Goal: Task Accomplishment & Management: Use online tool/utility

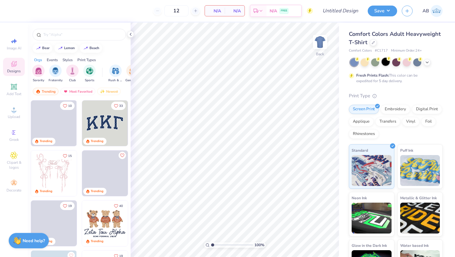
click at [384, 64] on div at bounding box center [385, 62] width 8 height 8
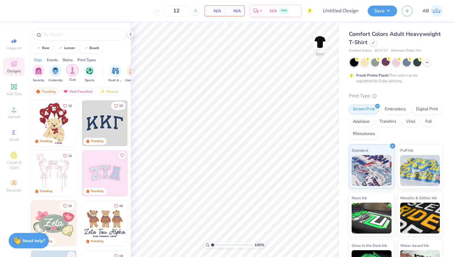
click at [71, 72] on img "filter for Club" at bounding box center [72, 70] width 7 height 7
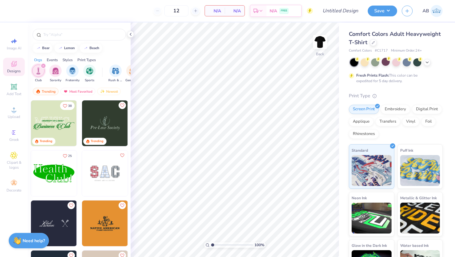
click at [53, 60] on div "Events" at bounding box center [52, 60] width 11 height 6
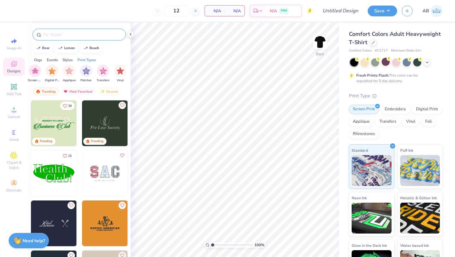
click at [60, 35] on input "text" at bounding box center [82, 35] width 79 height 6
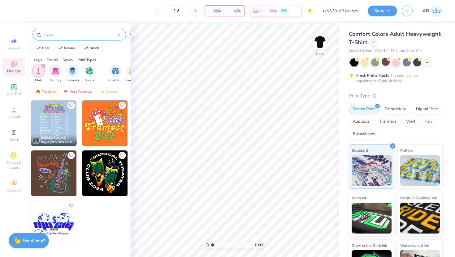
click at [60, 174] on img at bounding box center [54, 174] width 46 height 46
click at [58, 35] on input "music" at bounding box center [80, 35] width 75 height 6
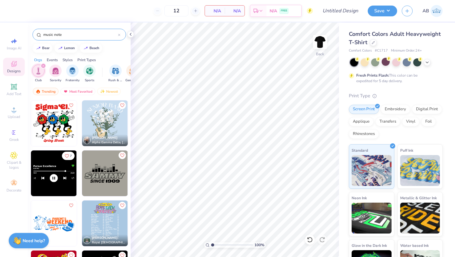
type input "music note"
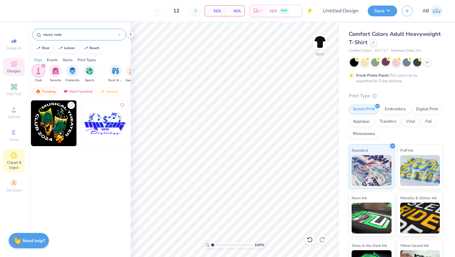
click at [15, 161] on span "Clipart & logos" at bounding box center [14, 165] width 22 height 10
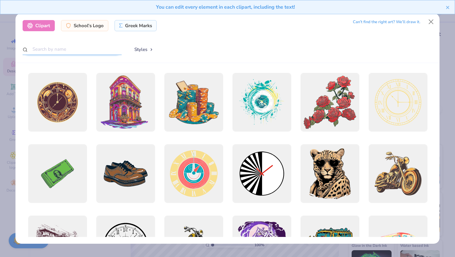
click at [88, 50] on input "text" at bounding box center [72, 49] width 99 height 11
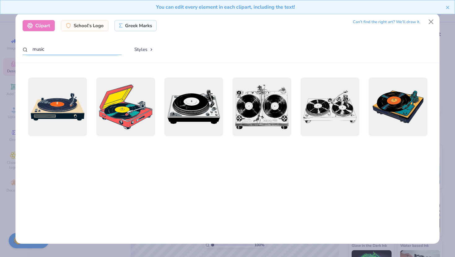
scroll to position [0, 0]
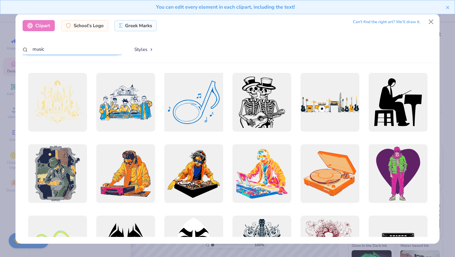
type input "music"
click at [194, 108] on div at bounding box center [193, 102] width 65 height 65
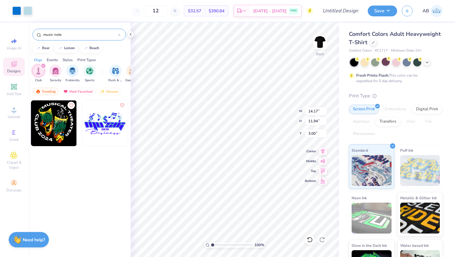
click at [37, 236] on div "Need help? Chat with us." at bounding box center [29, 239] width 40 height 15
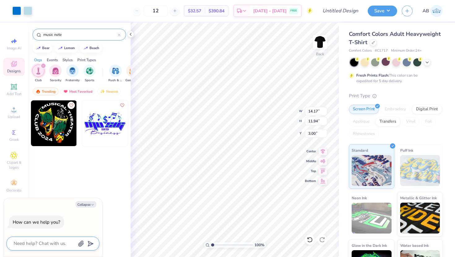
click at [38, 243] on textarea at bounding box center [44, 244] width 63 height 8
type textarea "H"
type textarea "x"
type textarea "Ho"
type textarea "x"
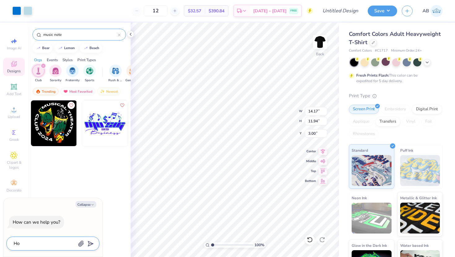
type textarea "How"
type textarea "x"
type textarea "How"
type textarea "x"
type textarea "How d"
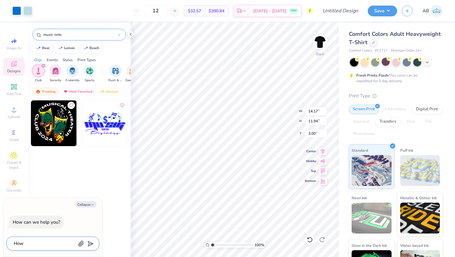
type textarea "x"
type textarea "How do"
type textarea "x"
type textarea "How do"
type textarea "x"
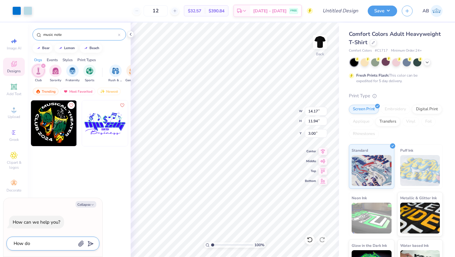
type textarea "How do I"
type textarea "x"
type textarea "How do I"
type textarea "x"
type textarea "How do I c"
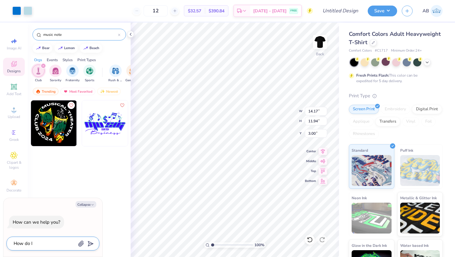
type textarea "x"
type textarea "How do I ch"
type textarea "x"
type textarea "How do I cha"
type textarea "x"
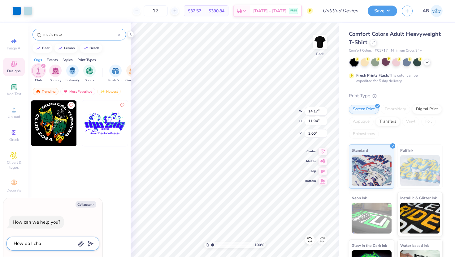
type textarea "How do I chan"
type textarea "x"
type textarea "How do I chang"
type textarea "x"
type textarea "How do I change"
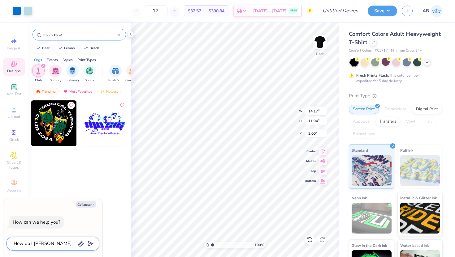
type textarea "x"
type textarea "How do I change"
type textarea "x"
type textarea "How do I change c"
type textarea "x"
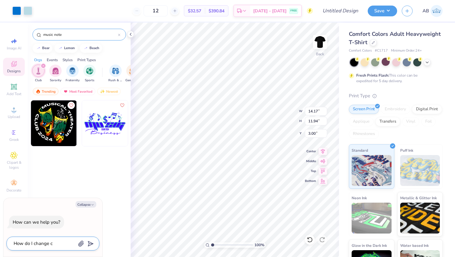
type textarea "How do I change cl"
type textarea "x"
type textarea "How do I change cli"
type textarea "x"
type textarea "How do I change clip"
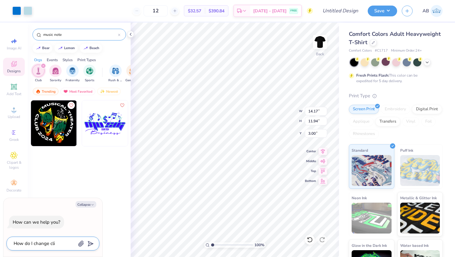
type textarea "x"
type textarea "How do I change clipa"
type textarea "x"
type textarea "How do I change clipar"
type textarea "x"
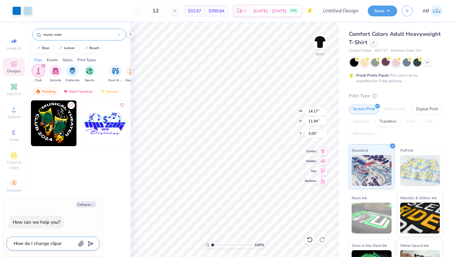
type textarea "How do I change clipart"
type textarea "x"
type textarea "How do I change clipart"
type textarea "x"
type textarea "How do I change clipart c"
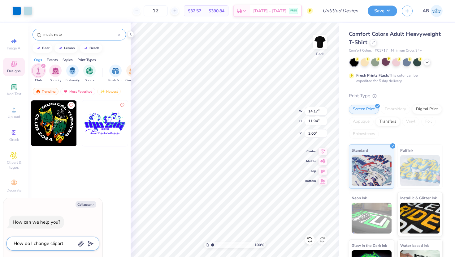
type textarea "x"
type textarea "How do I change clipart co"
type textarea "x"
type textarea "How do I change clipart col"
type textarea "x"
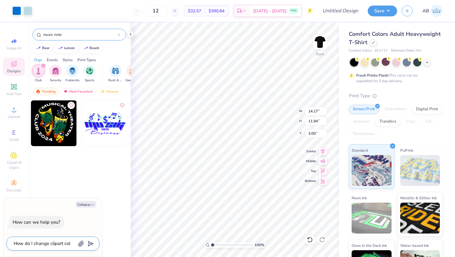
type textarea "How do I change clipart colo"
type textarea "x"
type textarea "How do I change clipart color"
type textarea "x"
type textarea "How do I change clipart colors"
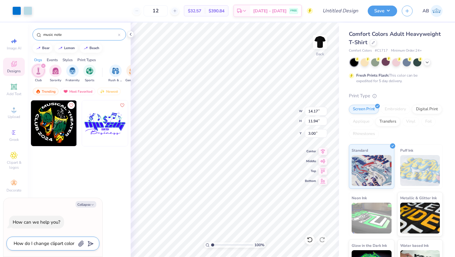
type textarea "x"
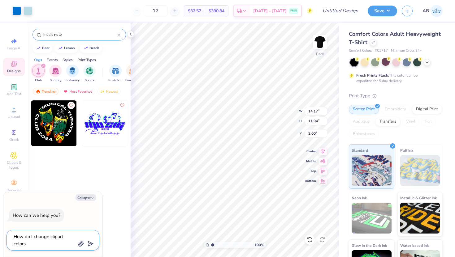
type textarea "How do I change clipart colors"
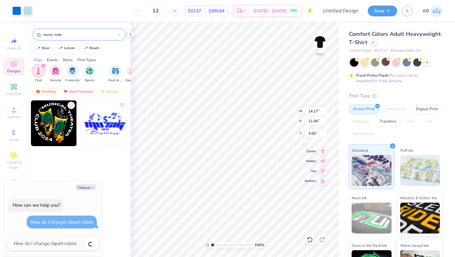
type textarea "x"
type input "5.94"
type input "5.00"
type textarea "x"
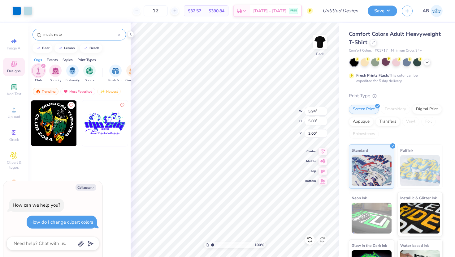
type input "2.71"
type textarea "x"
type input "4.05"
type input "3.41"
type textarea "x"
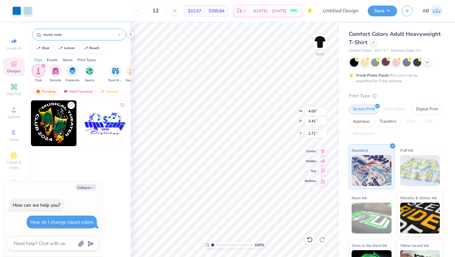
type input "3.00"
click at [20, 10] on div at bounding box center [16, 10] width 9 height 9
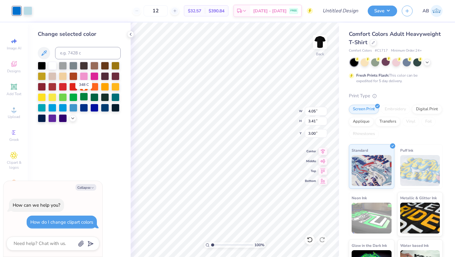
click at [82, 97] on div at bounding box center [84, 97] width 8 height 8
click at [95, 98] on div at bounding box center [94, 97] width 8 height 8
click at [28, 10] on div at bounding box center [28, 10] width 9 height 9
click at [92, 96] on div at bounding box center [94, 97] width 8 height 8
click at [70, 96] on div at bounding box center [73, 97] width 8 height 8
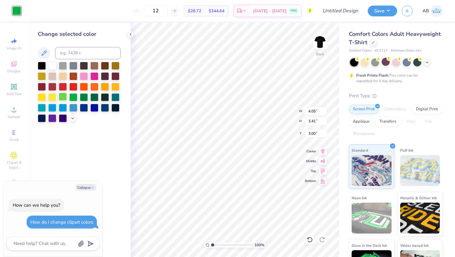
click at [66, 96] on div at bounding box center [63, 97] width 8 height 8
click at [85, 96] on div at bounding box center [84, 97] width 8 height 8
click at [91, 96] on div at bounding box center [94, 97] width 8 height 8
click at [55, 67] on div at bounding box center [52, 65] width 8 height 8
click at [96, 95] on div at bounding box center [94, 97] width 8 height 8
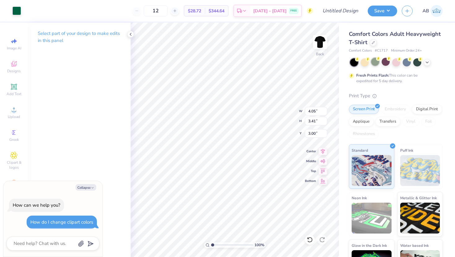
click at [375, 62] on div at bounding box center [375, 62] width 8 height 8
click at [89, 186] on button "Collapse" at bounding box center [85, 187] width 21 height 6
type textarea "x"
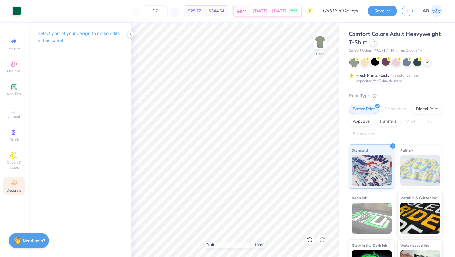
click at [14, 184] on icon at bounding box center [13, 183] width 7 height 7
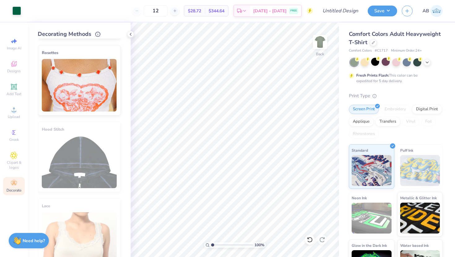
scroll to position [323, 0]
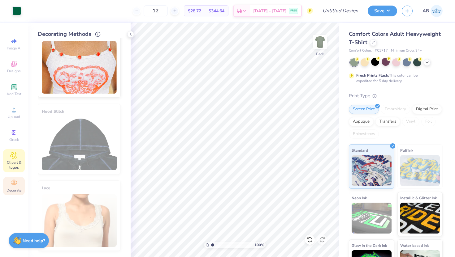
click at [18, 158] on div "Clipart & logos" at bounding box center [14, 160] width 22 height 23
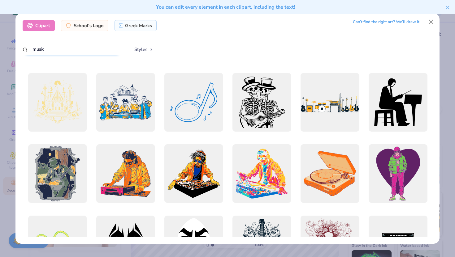
click at [76, 48] on input "music" at bounding box center [72, 49] width 99 height 11
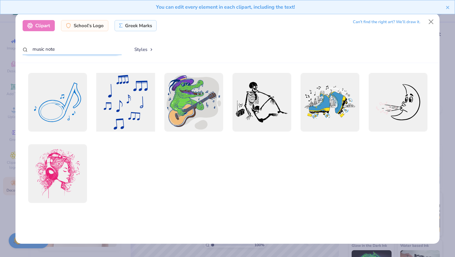
type input "music note"
click at [129, 102] on div at bounding box center [125, 102] width 65 height 65
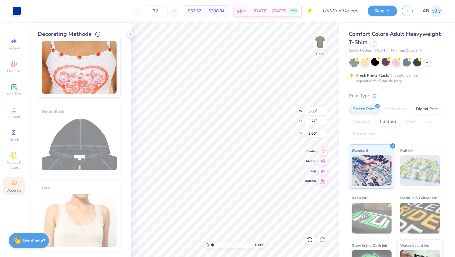
type input "3.03"
type input "3.77"
type input "14.59"
click at [18, 87] on div "Add Text" at bounding box center [14, 90] width 22 height 18
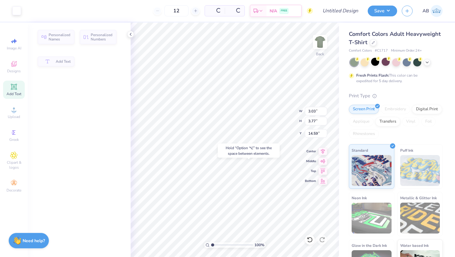
type input "5.59"
type input "1.62"
type input "11.69"
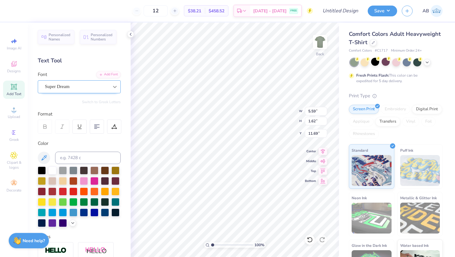
click at [117, 88] on icon at bounding box center [115, 87] width 6 height 6
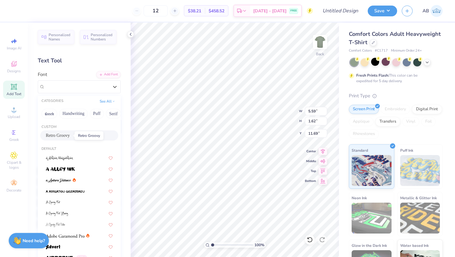
click at [65, 135] on span "Retro Groovy" at bounding box center [58, 135] width 24 height 6
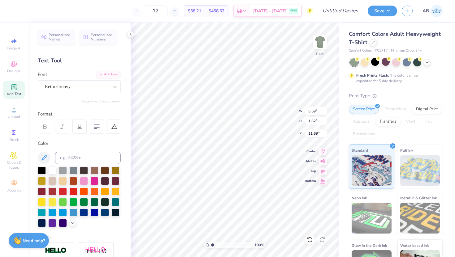
type input "1.73"
type input "11.63"
click at [101, 87] on div "Retro Groovy" at bounding box center [76, 87] width 65 height 10
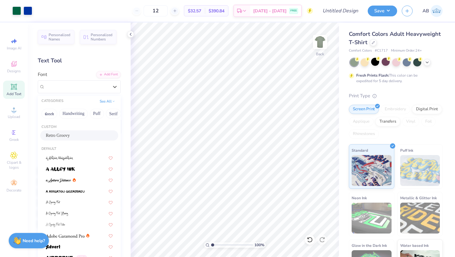
click at [81, 135] on div "Retro Groovy" at bounding box center [79, 135] width 67 height 6
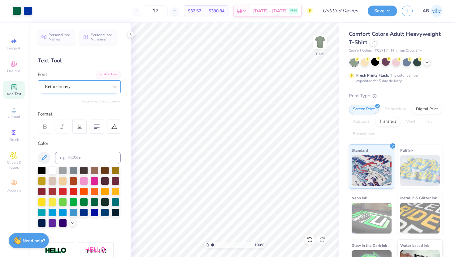
click at [62, 88] on div "Retro Groovy" at bounding box center [76, 87] width 65 height 10
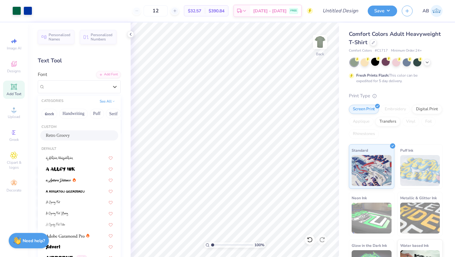
click at [57, 133] on span "Retro Groovy" at bounding box center [58, 135] width 24 height 6
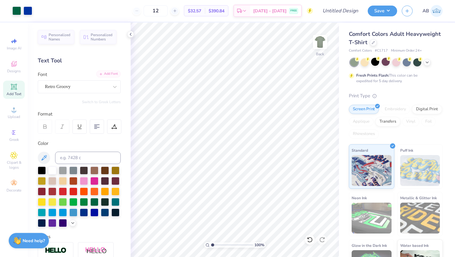
click at [113, 74] on div "Add Font" at bounding box center [108, 74] width 24 height 7
click at [68, 83] on div "Retro Groovy" at bounding box center [76, 87] width 65 height 10
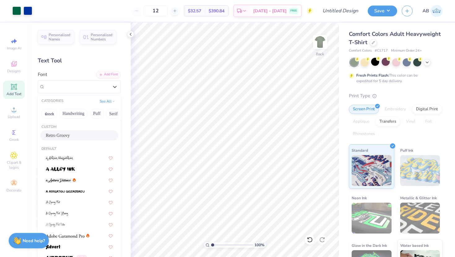
click at [55, 135] on span "Retro Groovy" at bounding box center [58, 135] width 24 height 6
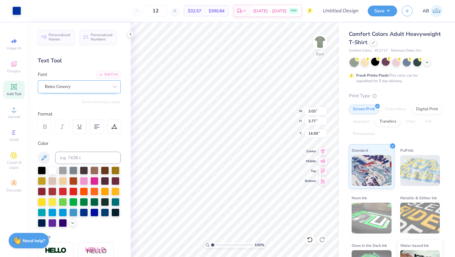
click at [91, 88] on div "Retro Groovy" at bounding box center [76, 87] width 65 height 10
click at [61, 183] on div at bounding box center [63, 181] width 8 height 8
click at [67, 198] on div at bounding box center [63, 202] width 8 height 8
click at [311, 238] on icon at bounding box center [309, 240] width 5 height 6
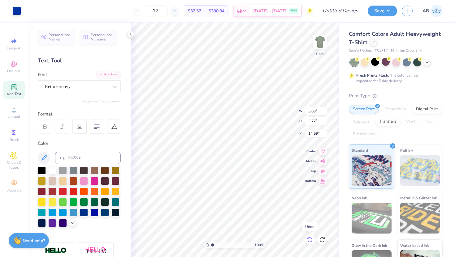
click at [311, 238] on icon at bounding box center [309, 240] width 5 height 6
type input "5.59"
type input "1.73"
type input "11.63"
click at [311, 239] on icon at bounding box center [309, 240] width 6 height 6
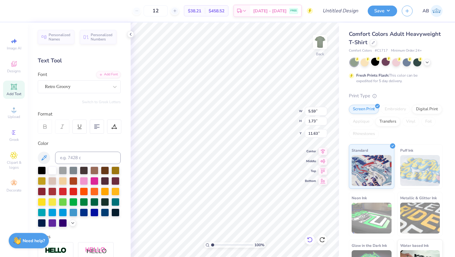
click at [311, 239] on icon at bounding box center [309, 240] width 6 height 6
type input "14.61"
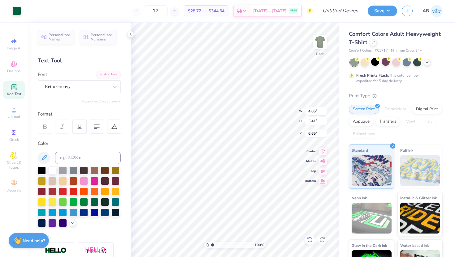
type input "6.65"
click at [64, 91] on div "Retro Groovy" at bounding box center [76, 87] width 65 height 10
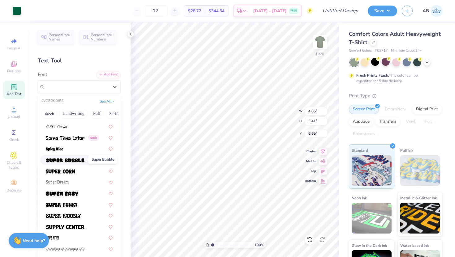
scroll to position [3005, 0]
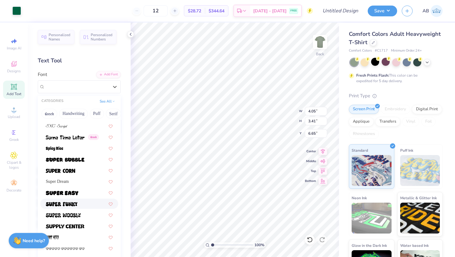
click at [76, 206] on img at bounding box center [62, 204] width 32 height 4
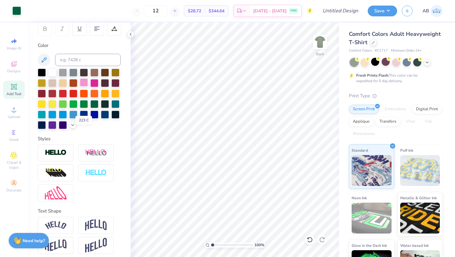
scroll to position [0, 0]
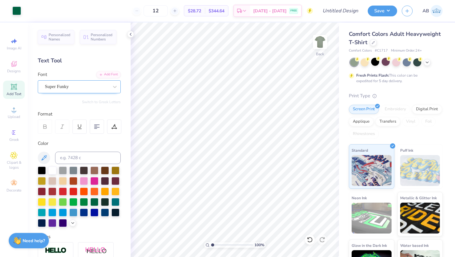
click at [81, 86] on div "Super Funky" at bounding box center [76, 87] width 65 height 10
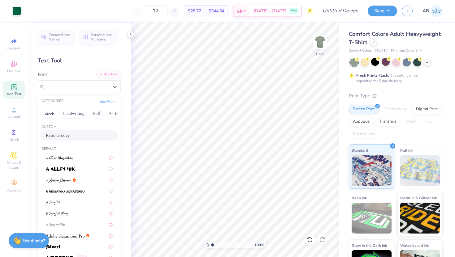
click at [75, 136] on div "Retro Groovy" at bounding box center [79, 135] width 67 height 6
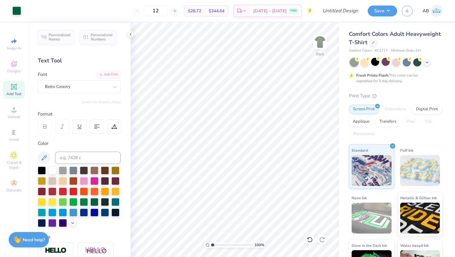
click at [36, 241] on strong "Need help?" at bounding box center [34, 240] width 22 height 6
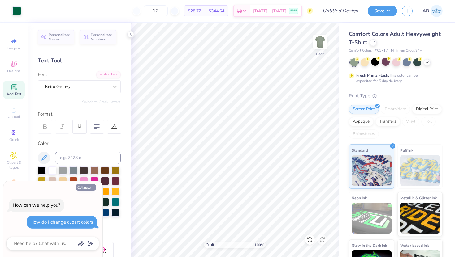
click at [87, 186] on button "Collapse" at bounding box center [85, 187] width 21 height 6
type textarea "x"
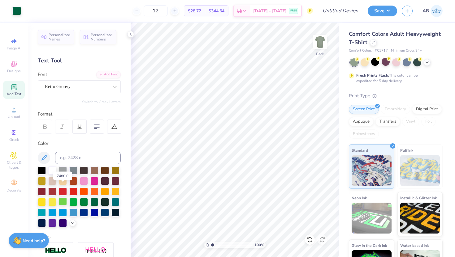
scroll to position [102, 0]
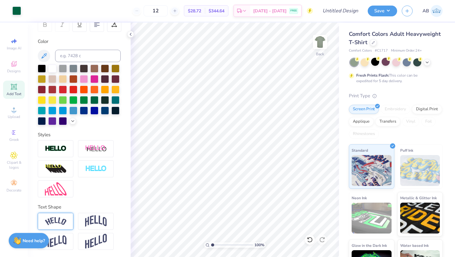
click at [62, 220] on img at bounding box center [56, 221] width 22 height 8
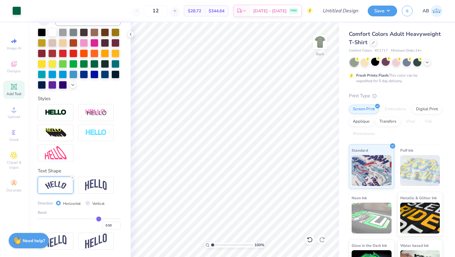
scroll to position [0, 0]
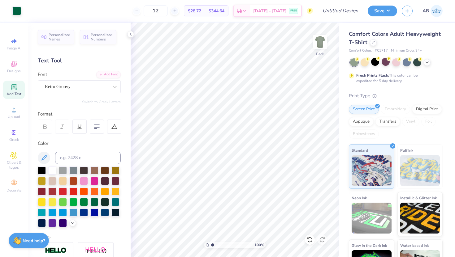
click at [13, 102] on div "Image AI Designs Add Text Upload Greek Clipart & logos Decorate" at bounding box center [14, 115] width 22 height 161
click at [13, 108] on icon at bounding box center [13, 109] width 7 height 7
click at [15, 70] on span "Designs" at bounding box center [14, 71] width 14 height 5
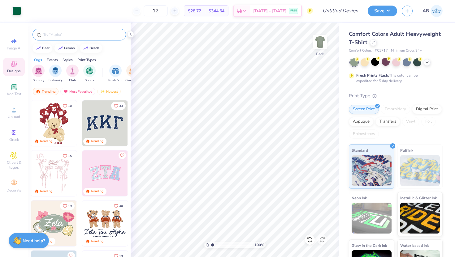
click at [48, 35] on input "text" at bounding box center [82, 35] width 79 height 6
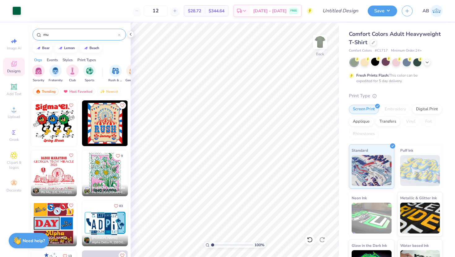
type input "m"
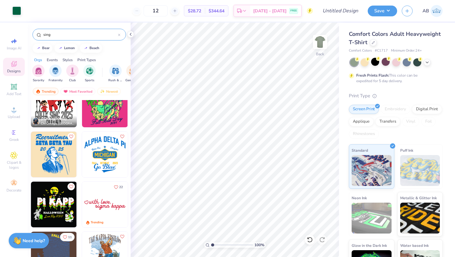
scroll to position [72, 0]
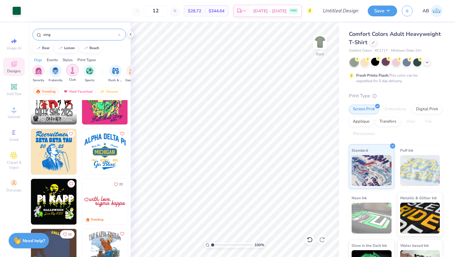
type input "sing"
click at [70, 70] on img "filter for Club" at bounding box center [72, 70] width 7 height 7
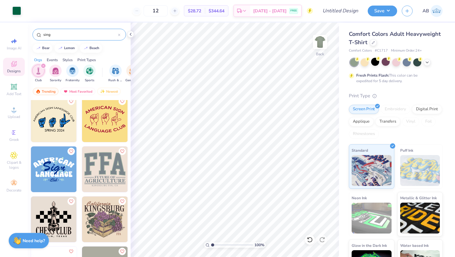
scroll to position [170, 0]
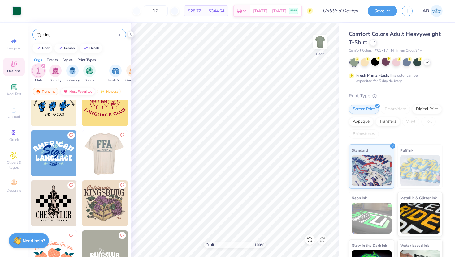
click at [80, 91] on div "Most Favorited" at bounding box center [77, 91] width 35 height 7
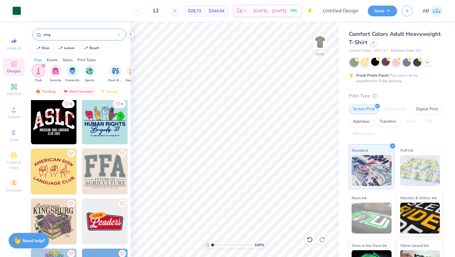
scroll to position [0, 0]
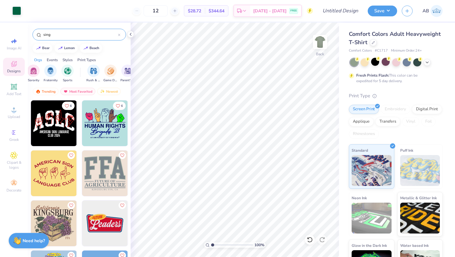
click at [55, 60] on div "Events" at bounding box center [52, 60] width 11 height 6
click at [66, 61] on div "Styles" at bounding box center [67, 60] width 10 height 6
click at [81, 70] on img "filter for Typography" at bounding box center [84, 70] width 7 height 7
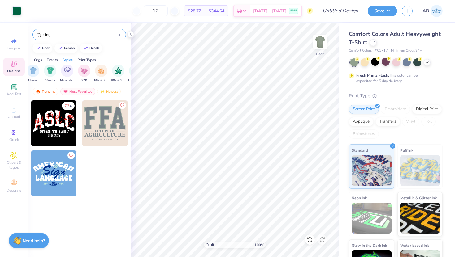
click at [62, 191] on img at bounding box center [54, 174] width 46 height 46
type input "3.00"
click at [71, 74] on div "filter for Handdrawn" at bounding box center [72, 70] width 12 height 12
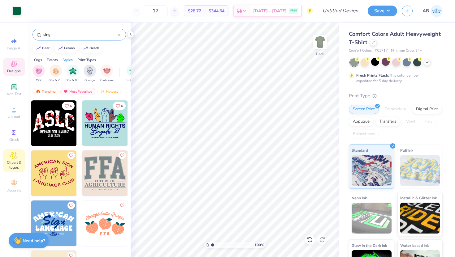
click at [14, 159] on icon at bounding box center [13, 155] width 7 height 7
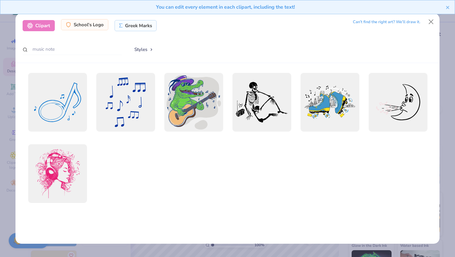
click at [88, 26] on div "School's Logo" at bounding box center [84, 24] width 47 height 11
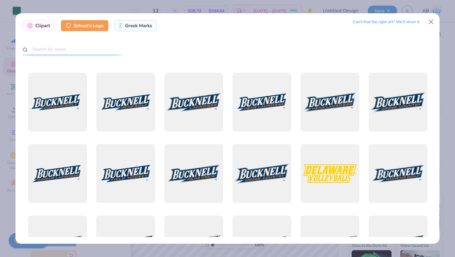
click at [83, 50] on input "text" at bounding box center [72, 49] width 99 height 11
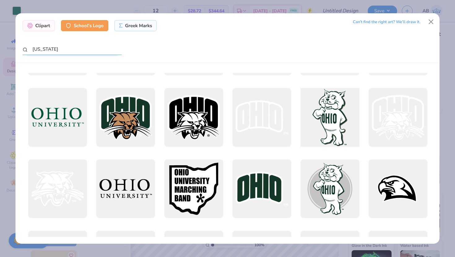
scroll to position [33, 0]
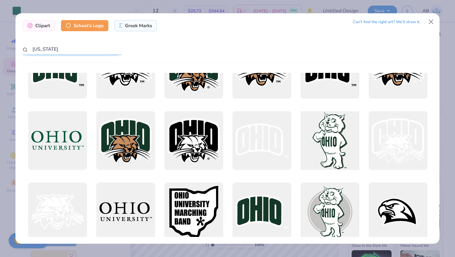
type input "Ohio"
click at [328, 146] on div at bounding box center [329, 141] width 65 height 65
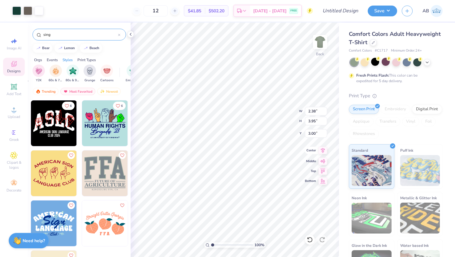
type input "2.38"
type input "3.95"
type input "4.05"
type input "3.41"
type input "16.88"
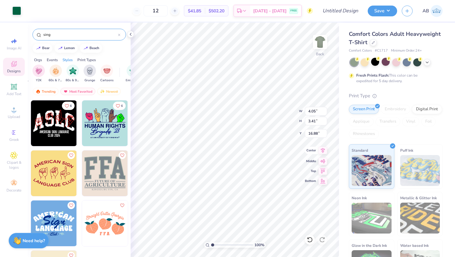
type input "2.38"
type input "3.95"
type input "3.85"
type input "3.04"
type input "5.05"
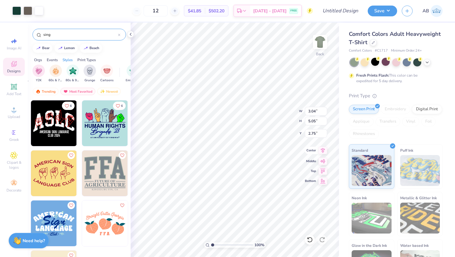
type input "3.00"
type input "4.05"
type input "3.41"
type input "16.88"
type input "1.16"
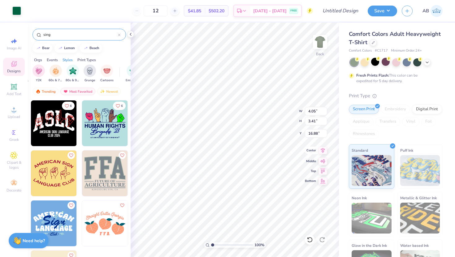
type input "0.98"
type input "2.97"
type input "2.50"
type input "10.83"
type input "3.04"
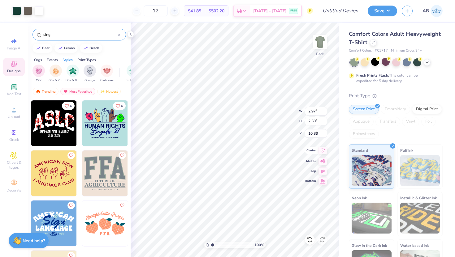
type input "5.05"
type input "3.00"
type input "2.97"
type input "2.50"
type input "3.79"
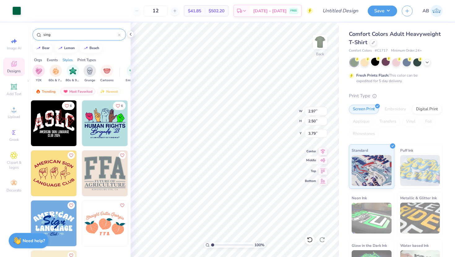
type input "3.15"
type input "2.12"
type input "4.24"
type input "2.40"
type input "1.61"
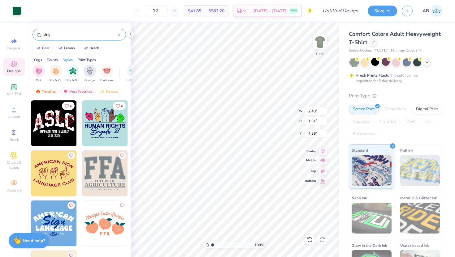
type input "3.91"
type input "2.26"
type input "1.90"
type input "3.57"
click at [41, 60] on div "Orgs" at bounding box center [38, 60] width 8 height 6
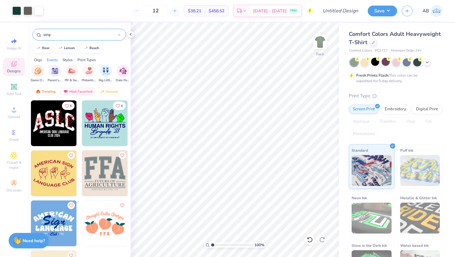
scroll to position [0, 0]
click at [17, 90] on icon at bounding box center [13, 86] width 7 height 7
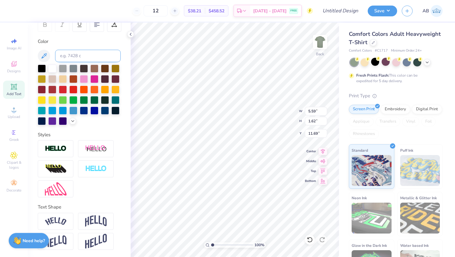
scroll to position [101, 0]
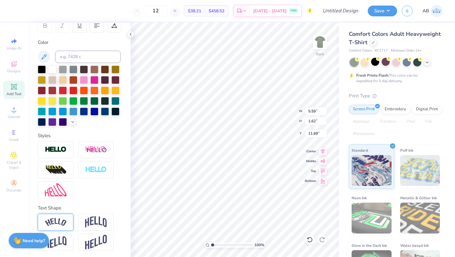
click at [63, 225] on img at bounding box center [56, 222] width 22 height 8
type input "7.59"
type input "2.13"
type input "11.43"
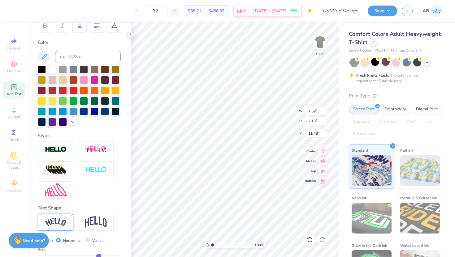
type textarea "OU SINGERS"
type input "5.73"
type input "1.30"
type input "3.04"
type input "5.05"
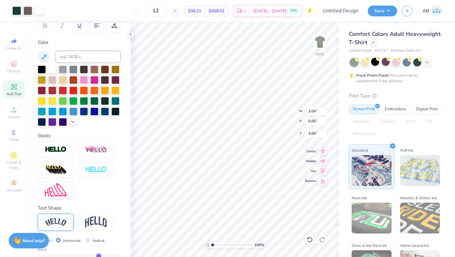
type input "4.39"
type input "5.73"
type input "1.30"
type input "4.10"
type input "3.04"
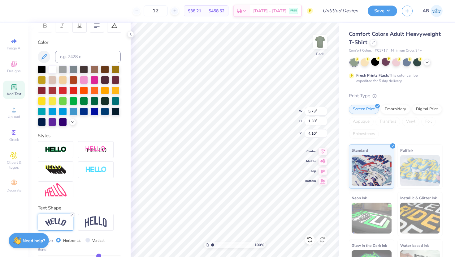
type input "5.05"
type input "10.53"
type input "5.73"
type input "1.30"
type input "4.07"
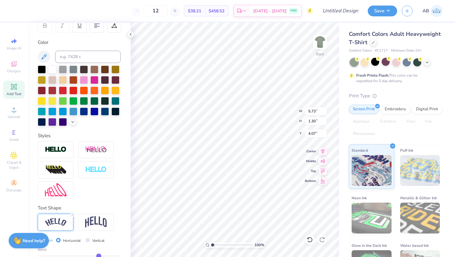
type input "3.04"
type input "5.05"
type input "10.45"
type input "2.43"
type input "4.02"
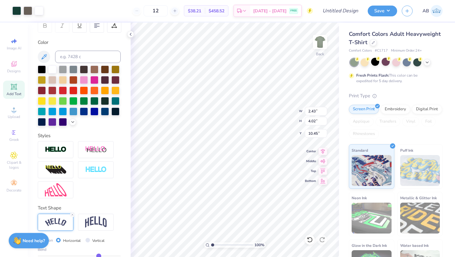
type input "4.98"
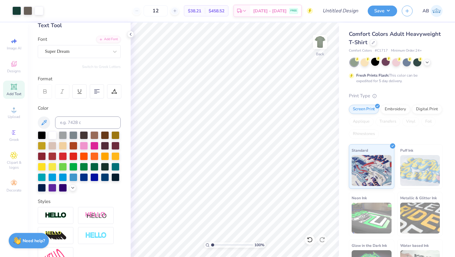
scroll to position [36, 0]
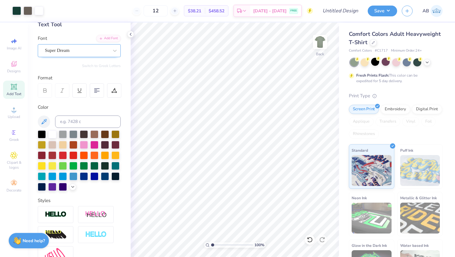
click at [76, 52] on div "Super Dream" at bounding box center [76, 51] width 65 height 10
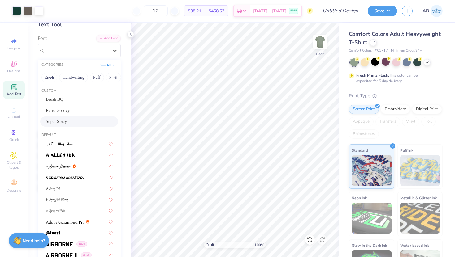
click at [56, 122] on span "Super Spicy" at bounding box center [56, 121] width 21 height 6
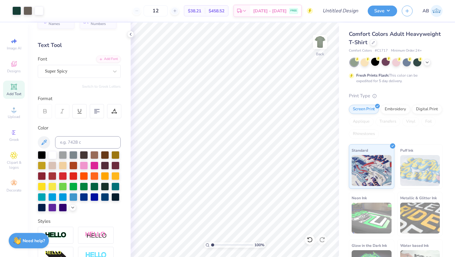
scroll to position [0, 0]
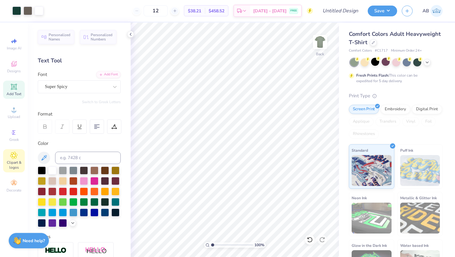
click at [15, 152] on icon at bounding box center [13, 155] width 7 height 7
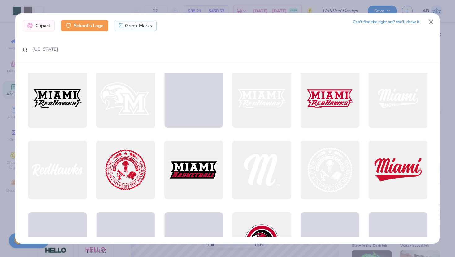
scroll to position [646, 0]
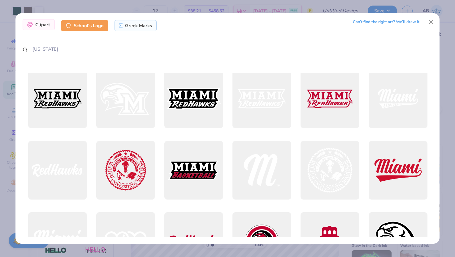
click at [49, 27] on div "Clipart" at bounding box center [39, 24] width 32 height 11
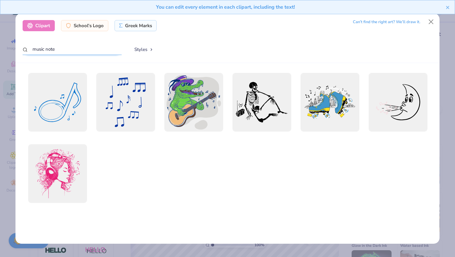
click at [64, 47] on input "music note" at bounding box center [72, 49] width 99 height 11
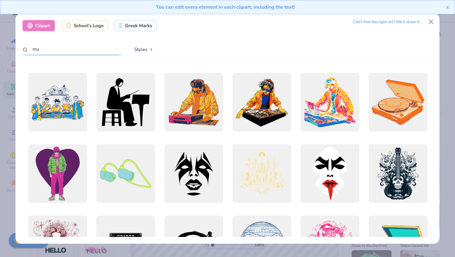
type input "m"
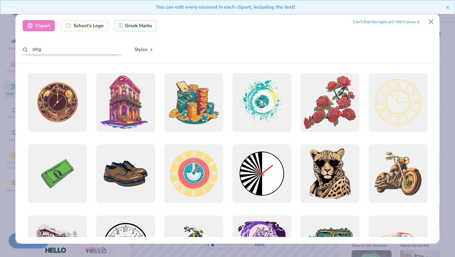
type input "sing"
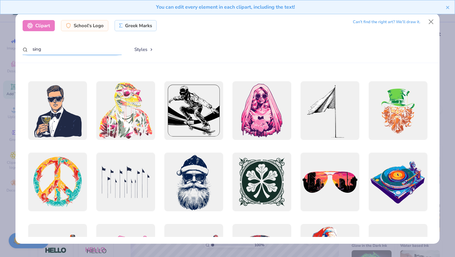
scroll to position [1991, 0]
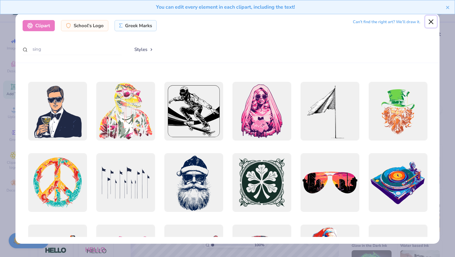
click at [433, 20] on button "Close" at bounding box center [431, 22] width 12 height 12
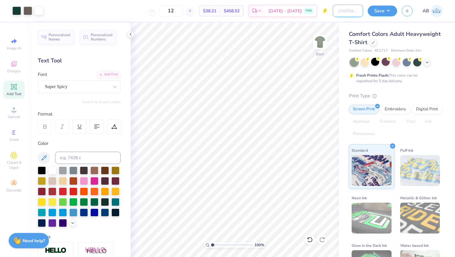
click at [348, 11] on input "Design Title" at bounding box center [347, 11] width 30 height 12
type input "OU Singers Mockup 1"
click at [389, 11] on button "Save" at bounding box center [381, 10] width 29 height 11
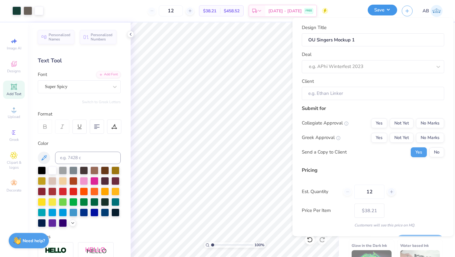
scroll to position [0, 0]
click at [341, 92] on input "Client" at bounding box center [373, 93] width 142 height 13
click at [435, 153] on button "No" at bounding box center [436, 152] width 15 height 10
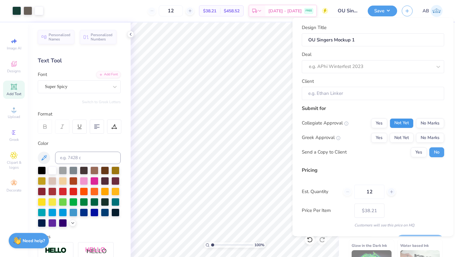
click at [403, 124] on button "Not Yet" at bounding box center [401, 123] width 24 height 10
click at [398, 139] on button "Not Yet" at bounding box center [401, 138] width 24 height 10
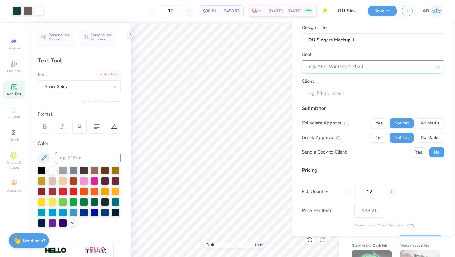
click at [370, 69] on div at bounding box center [370, 66] width 123 height 8
click at [359, 57] on div "Deal e.g. APhi Winterfest 2023" at bounding box center [373, 62] width 142 height 22
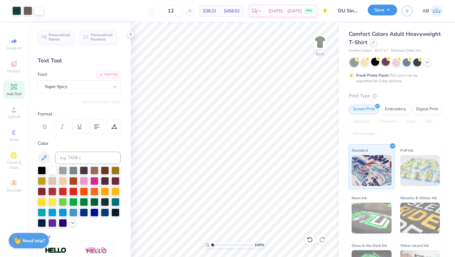
click at [380, 13] on button "Save" at bounding box center [381, 10] width 29 height 11
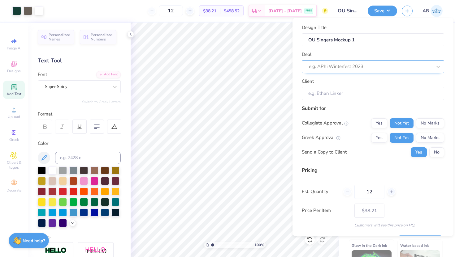
click at [327, 66] on div at bounding box center [370, 66] width 123 height 8
click at [322, 93] on input "Client" at bounding box center [373, 93] width 142 height 13
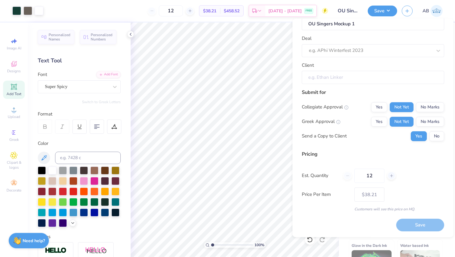
scroll to position [16, 0]
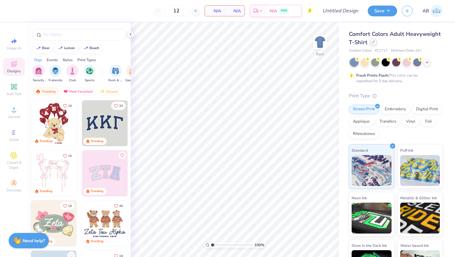
click at [371, 45] on div at bounding box center [373, 42] width 7 height 7
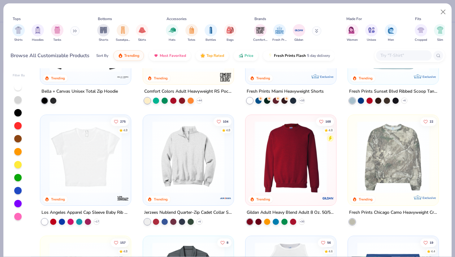
scroll to position [443, 0]
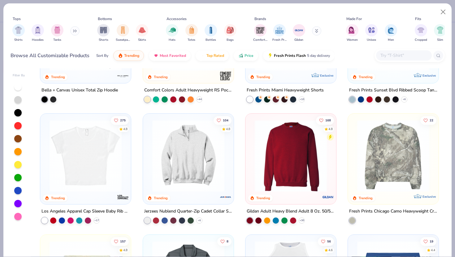
click at [174, 172] on img at bounding box center [188, 156] width 78 height 72
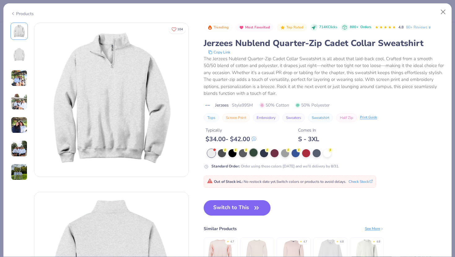
click at [253, 150] on div at bounding box center [253, 153] width 8 height 8
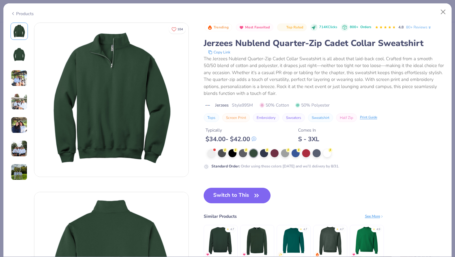
click at [232, 196] on button "Switch to This" at bounding box center [237, 195] width 67 height 15
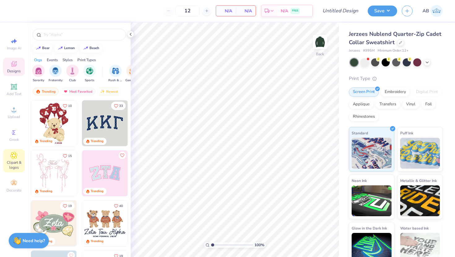
click at [14, 153] on icon at bounding box center [13, 155] width 7 height 7
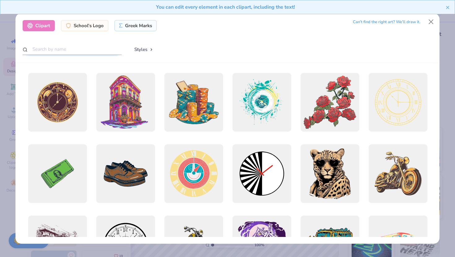
click at [62, 48] on input "text" at bounding box center [72, 49] width 99 height 11
type input "s"
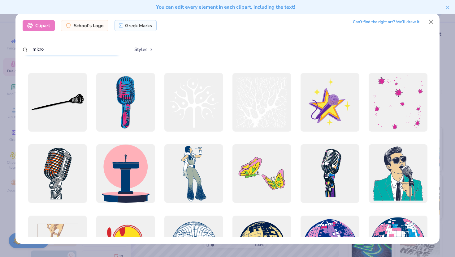
click at [61, 52] on input "micro" at bounding box center [72, 49] width 99 height 11
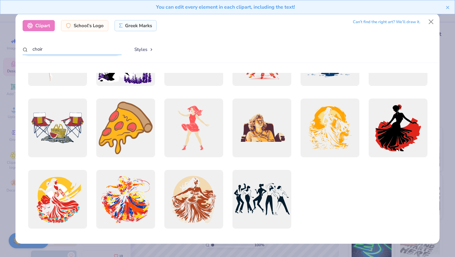
scroll to position [621, 0]
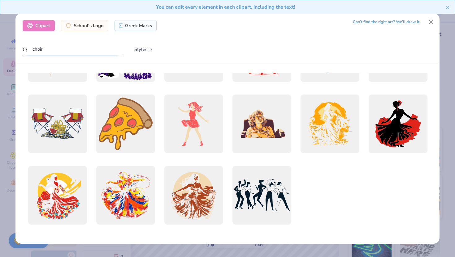
click at [55, 48] on input "choir" at bounding box center [72, 49] width 99 height 11
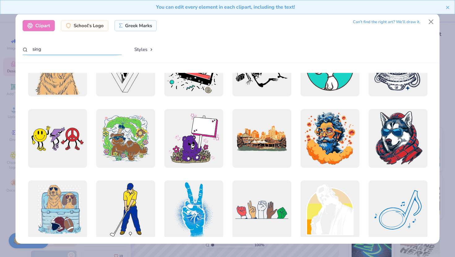
scroll to position [1541, 0]
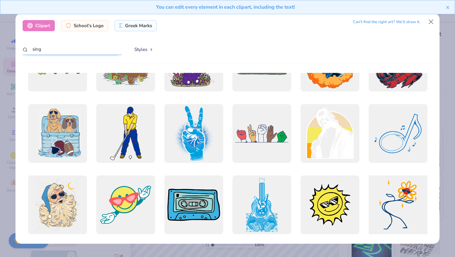
type input "sing"
click at [390, 209] on div at bounding box center [397, 205] width 65 height 65
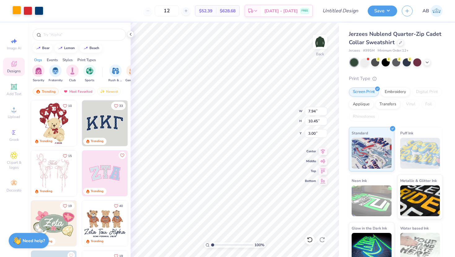
click at [19, 10] on div at bounding box center [16, 10] width 9 height 9
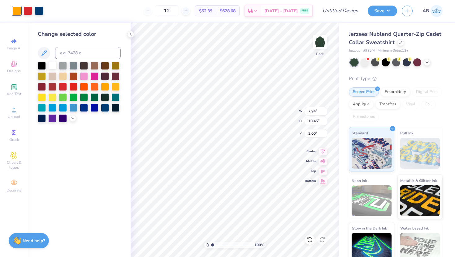
click at [54, 66] on div at bounding box center [52, 65] width 8 height 8
click at [29, 13] on div at bounding box center [28, 10] width 9 height 9
click at [65, 98] on div at bounding box center [63, 97] width 8 height 8
click at [63, 68] on div at bounding box center [63, 65] width 8 height 8
click at [41, 14] on div at bounding box center [39, 10] width 9 height 9
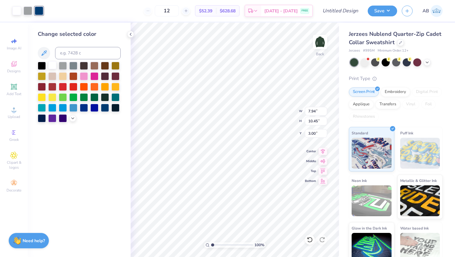
click at [53, 65] on div at bounding box center [52, 65] width 8 height 8
click at [93, 99] on div at bounding box center [94, 97] width 8 height 8
click at [82, 99] on div at bounding box center [84, 97] width 8 height 8
click at [28, 11] on div at bounding box center [28, 10] width 9 height 9
click at [53, 65] on div at bounding box center [52, 65] width 8 height 8
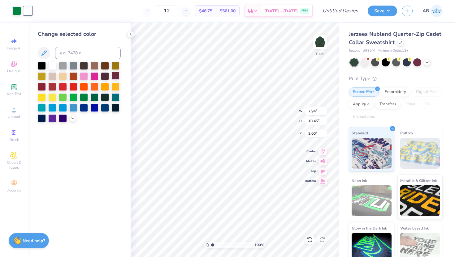
type input "3.76"
type input "4.94"
click at [12, 162] on span "Clipart & logos" at bounding box center [14, 165] width 22 height 10
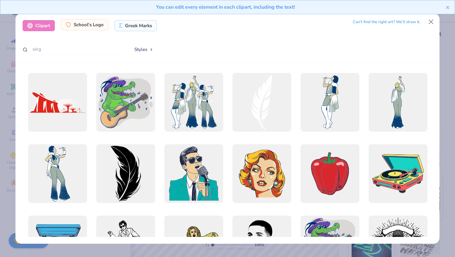
click at [103, 23] on div "School's Logo" at bounding box center [84, 24] width 47 height 11
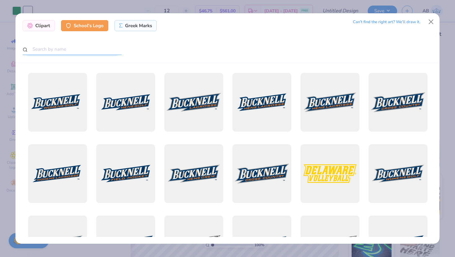
click at [67, 48] on input "text" at bounding box center [72, 49] width 99 height 11
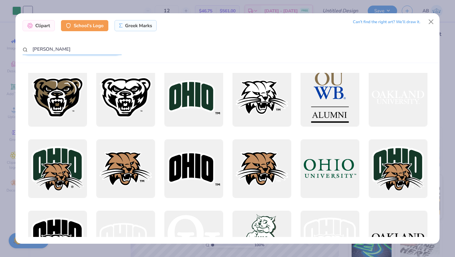
scroll to position [0, 0]
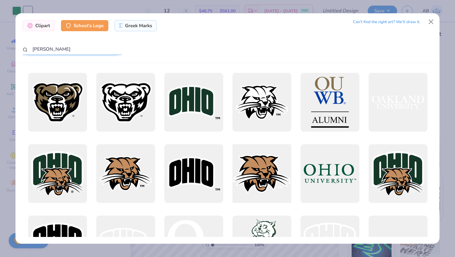
type input "rufus"
click at [263, 185] on div at bounding box center [261, 174] width 65 height 65
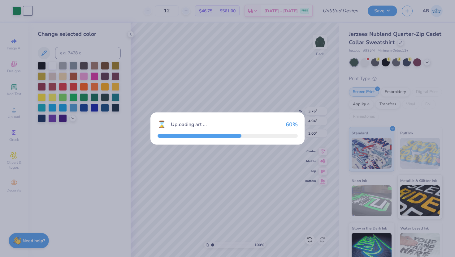
type input "7.94"
type input "5.31"
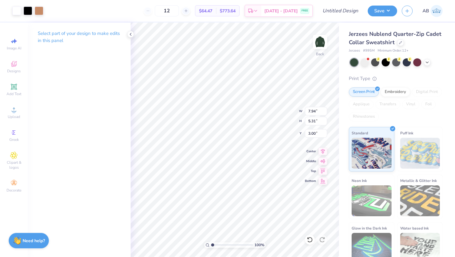
type input "3.76"
type input "4.94"
type input "4.17"
type input "2.79"
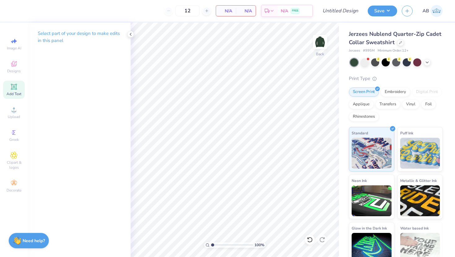
click at [15, 87] on icon at bounding box center [13, 86] width 5 height 5
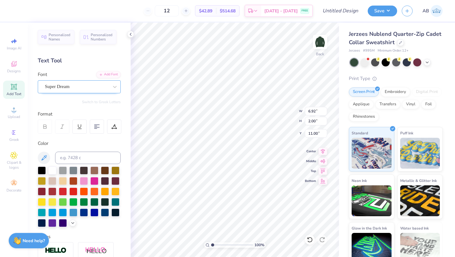
click at [101, 84] on div "Super Dream" at bounding box center [76, 87] width 65 height 10
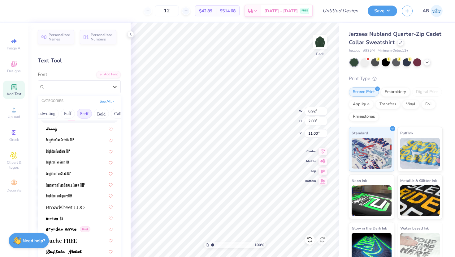
scroll to position [0, 33]
click at [63, 114] on button "Puff" at bounding box center [64, 114] width 14 height 10
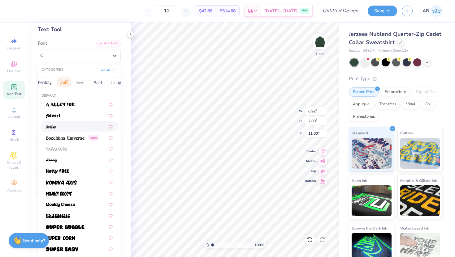
scroll to position [102, 0]
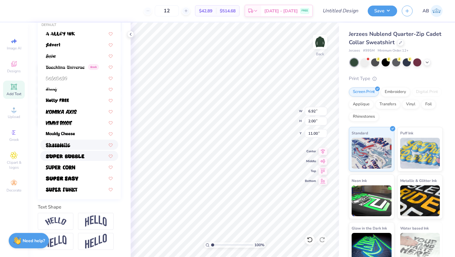
click at [73, 161] on div at bounding box center [79, 156] width 78 height 10
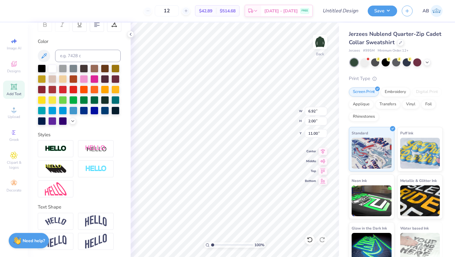
type input "7.94"
type input "2.24"
type input "10.88"
type textarea "OU SINGERS"
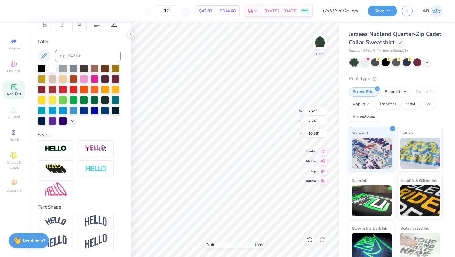
type input "3.41"
type input "10.30"
type textarea "OU SINGERS"
type input "5.61"
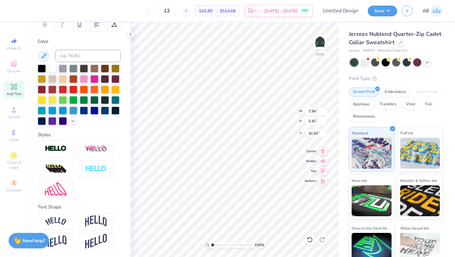
type input "2.41"
type textarea "OHIO U SINGERS"
type input "3.00"
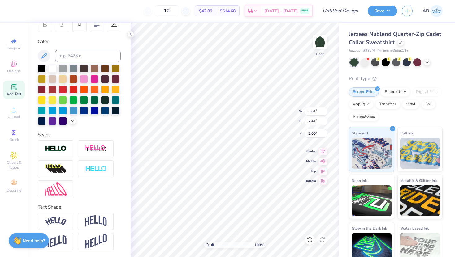
type input "3.50"
type input "1.50"
type input "5.20"
type input "2.23"
click at [11, 166] on span "Clipart & logos" at bounding box center [14, 165] width 22 height 10
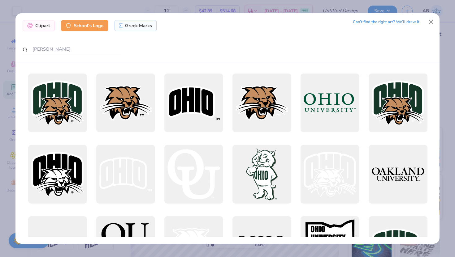
scroll to position [76, 0]
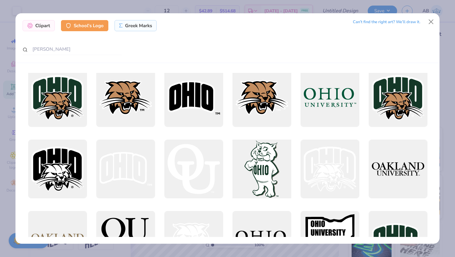
click at [259, 171] on div at bounding box center [261, 169] width 65 height 65
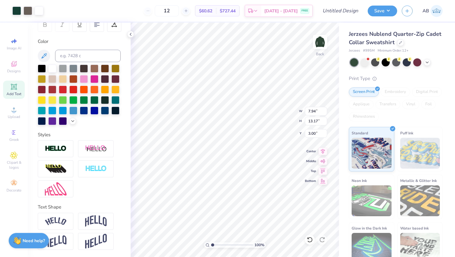
type input "3.74"
type input "6.20"
type input "6.40"
type input "5.20"
type input "2.23"
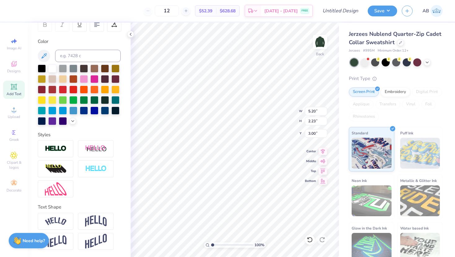
type input "3.56"
type input "3.74"
type input "6.20"
type input "6.43"
type input "2.01"
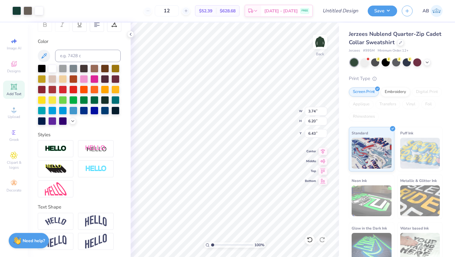
type input "3.34"
type input "3.29"
type input "5.20"
type input "2.23"
type input "3.56"
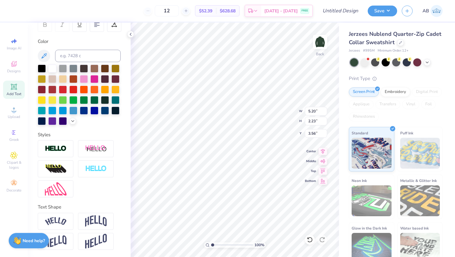
scroll to position [0, 0]
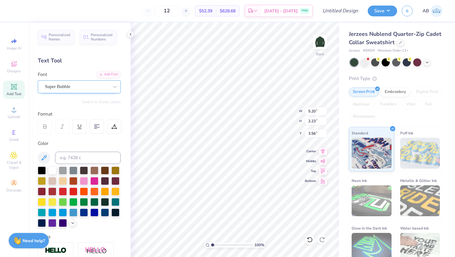
click at [92, 90] on div at bounding box center [77, 87] width 64 height 8
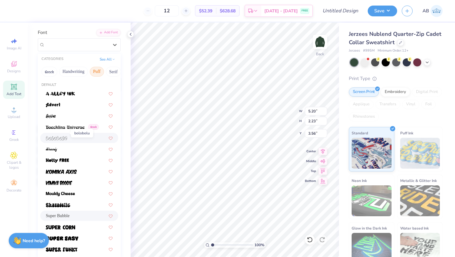
scroll to position [48, 0]
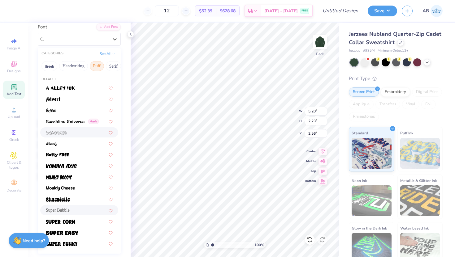
click at [60, 129] on span at bounding box center [56, 132] width 21 height 6
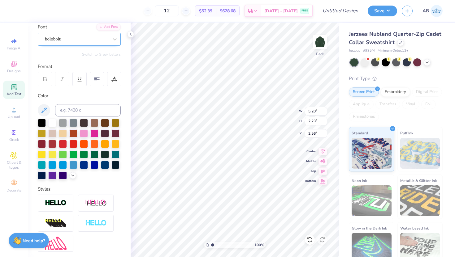
click at [58, 36] on div "bolobolu" at bounding box center [76, 39] width 65 height 10
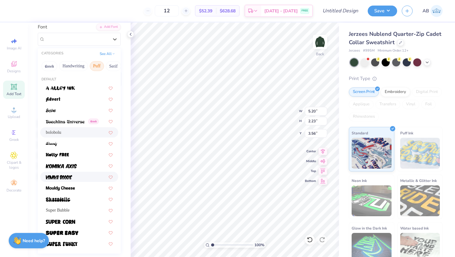
scroll to position [68, 0]
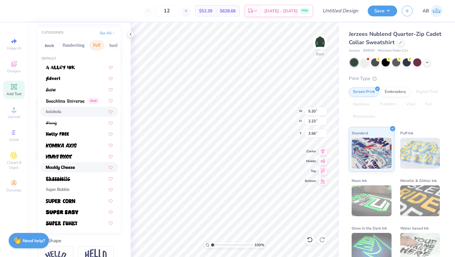
click at [68, 167] on img at bounding box center [60, 168] width 29 height 4
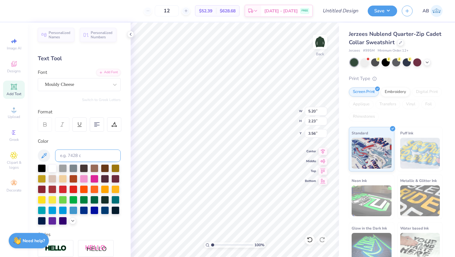
scroll to position [2, 0]
type input "3.64"
type input "2.01"
type input "3.34"
type input "3.00"
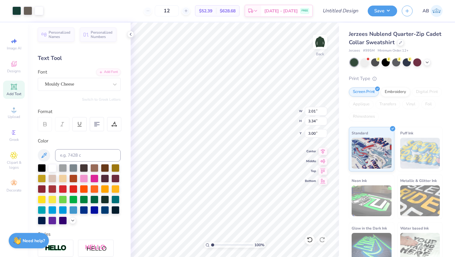
type input "3.96"
type input "2.12"
type input "3.64"
type textarea "OHIO U SINGERS 2025"
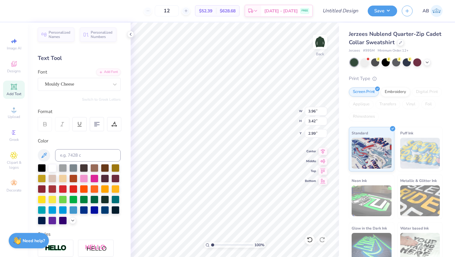
type input "3.00"
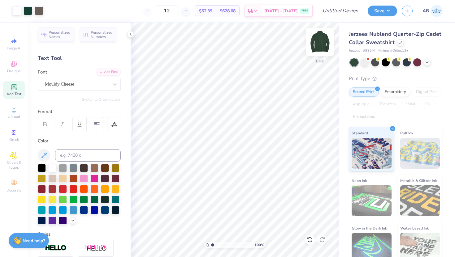
click at [318, 41] on img at bounding box center [319, 42] width 25 height 25
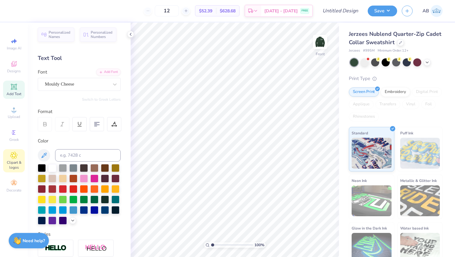
click at [11, 152] on icon at bounding box center [13, 155] width 7 height 7
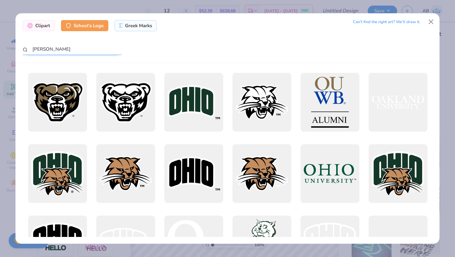
click at [53, 48] on input "rufus" at bounding box center [72, 49] width 99 height 11
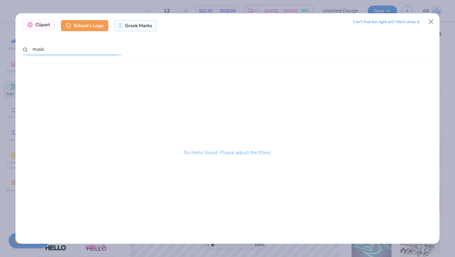
type input "music"
click at [42, 24] on div "Clipart" at bounding box center [39, 24] width 32 height 11
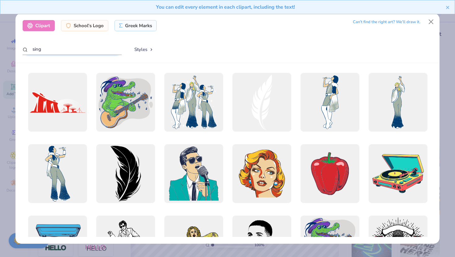
click at [45, 48] on input "sing" at bounding box center [72, 49] width 99 height 11
type input "s"
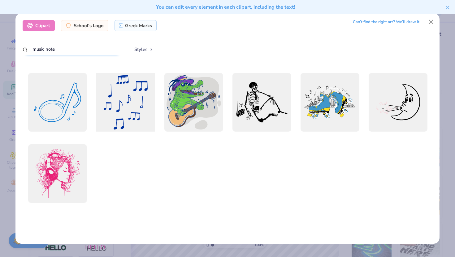
type input "music note"
click at [126, 101] on div at bounding box center [125, 102] width 65 height 65
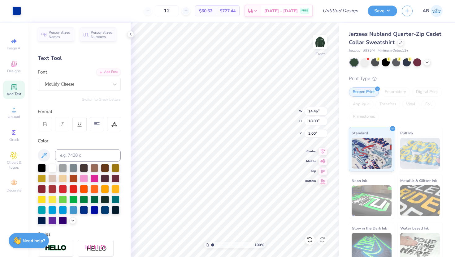
type input "13.47"
type input "16.77"
click at [50, 169] on div at bounding box center [52, 168] width 8 height 8
click at [18, 11] on div at bounding box center [16, 10] width 9 height 9
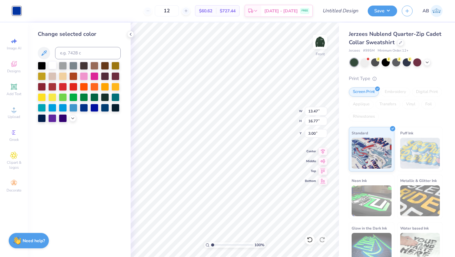
click at [53, 64] on div at bounding box center [52, 65] width 8 height 8
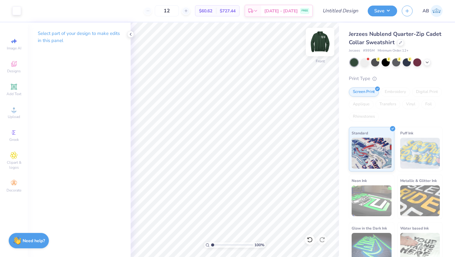
click at [321, 44] on img at bounding box center [319, 42] width 25 height 25
click at [380, 11] on button "Save" at bounding box center [381, 10] width 29 height 11
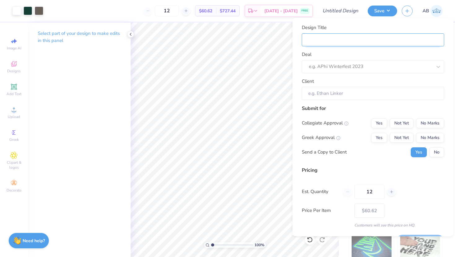
click at [340, 38] on input "Design Title" at bounding box center [373, 39] width 142 height 13
type input "O"
type input "OU"
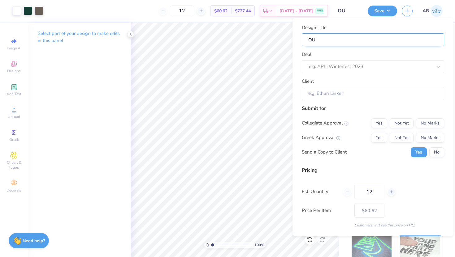
type input "OU"
type input "OU S"
type input "OU Si"
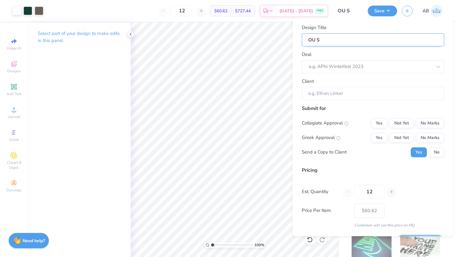
type input "OU Si"
type input "OU Sin"
type input "OU Sing"
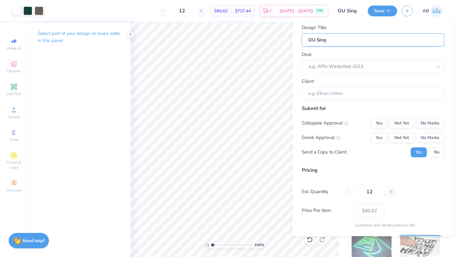
type input "OU Singe"
type input "OU Singer"
type input "OU Singers"
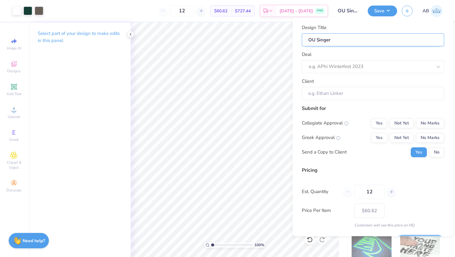
type input "OU Singers"
type input "OU Singers M"
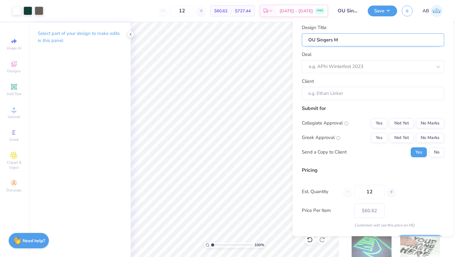
type input "OU Singers Mo"
type input "OU Singers Moc"
type input "OU Singers Mock"
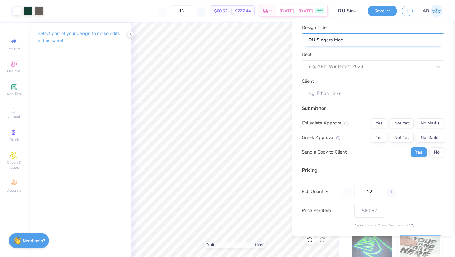
type input "OU Singers Mock"
type input "OU Singers Mocku"
type input "OU Singers Mockuo"
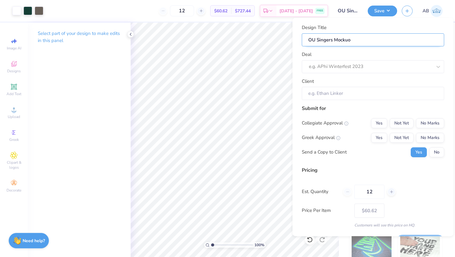
type input "OU Singers Mocku"
type input "OU Singers Mockup"
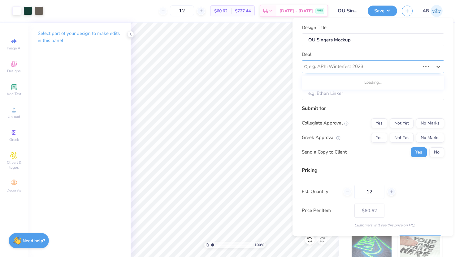
click at [336, 64] on div at bounding box center [364, 66] width 111 height 8
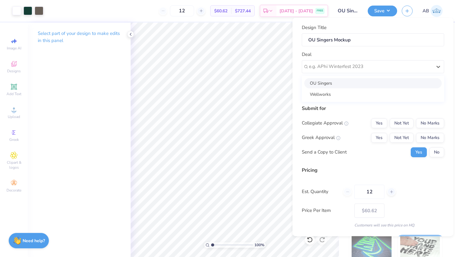
click at [324, 84] on div "OU Singers" at bounding box center [372, 83] width 137 height 10
type input "Ashley Buynak"
click at [321, 93] on input "Ashley Buynak" at bounding box center [373, 93] width 142 height 13
click at [345, 96] on input "Ashley Buynak" at bounding box center [373, 93] width 142 height 13
click at [400, 123] on button "Not Yet" at bounding box center [401, 123] width 24 height 10
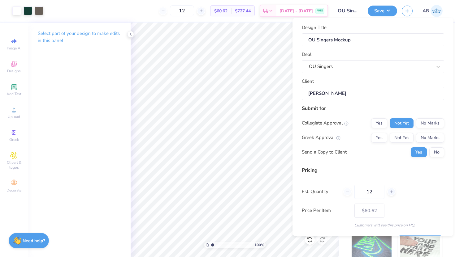
click at [338, 138] on icon at bounding box center [338, 138] width 4 height 4
click at [400, 138] on button "Not Yet" at bounding box center [401, 138] width 24 height 10
click at [346, 124] on icon at bounding box center [346, 123] width 4 height 4
click at [437, 151] on button "No" at bounding box center [436, 152] width 15 height 10
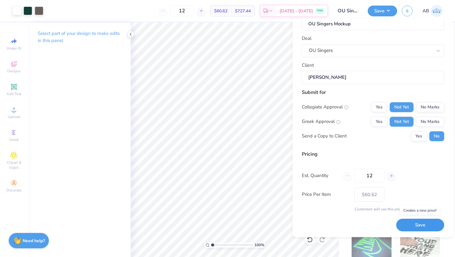
click at [412, 221] on button "Save" at bounding box center [420, 225] width 48 height 13
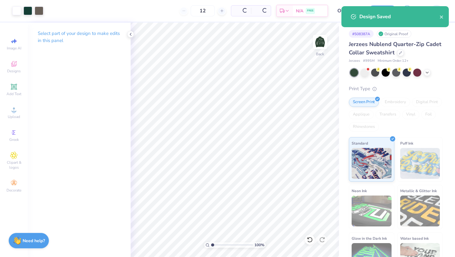
type input "$60.62"
click at [127, 35] on div at bounding box center [130, 34] width 7 height 7
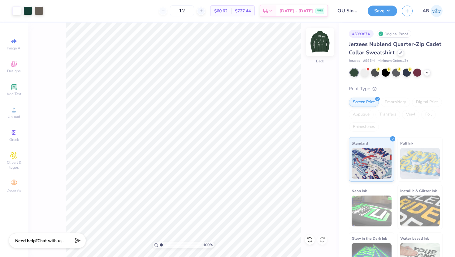
click at [321, 42] on img at bounding box center [319, 42] width 25 height 25
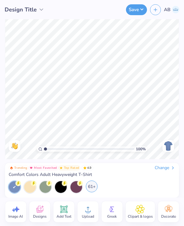
click at [92, 189] on div "61+" at bounding box center [92, 187] width 12 height 12
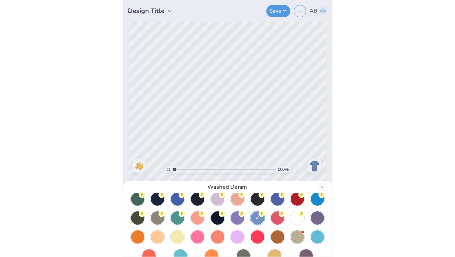
scroll to position [58, 0]
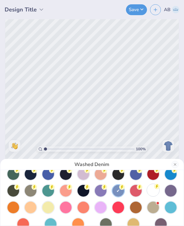
click at [148, 190] on div at bounding box center [154, 190] width 12 height 12
click at [168, 100] on div "White" at bounding box center [92, 113] width 184 height 226
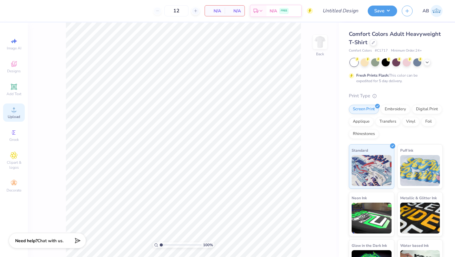
click at [13, 111] on circle at bounding box center [13, 111] width 3 height 3
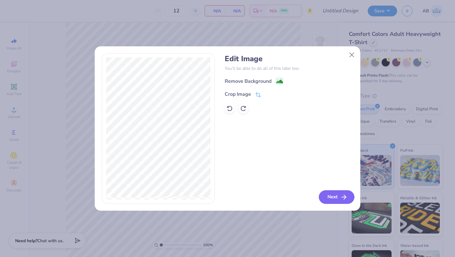
click at [327, 195] on button "Next" at bounding box center [337, 198] width 36 height 14
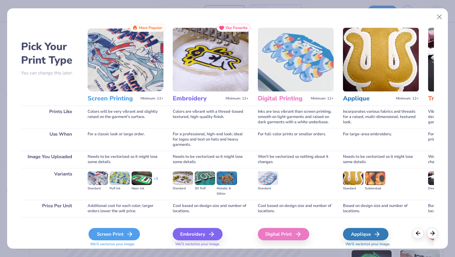
click at [117, 230] on div "Screen Print" at bounding box center [113, 234] width 51 height 12
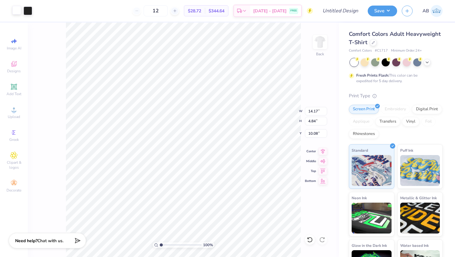
click at [17, 11] on div at bounding box center [16, 10] width 9 height 9
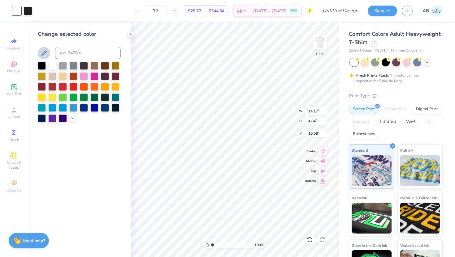
click at [44, 54] on icon at bounding box center [43, 52] width 7 height 7
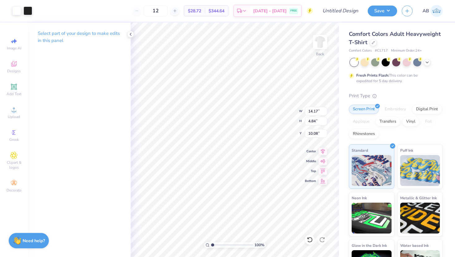
type input "8.76"
type input "2.99"
type input "7.15"
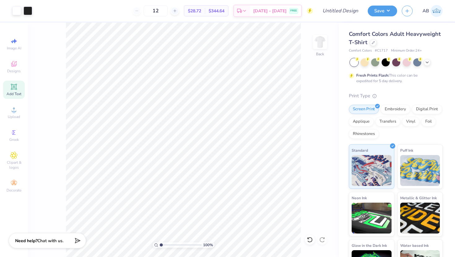
click at [16, 89] on icon at bounding box center [13, 86] width 7 height 7
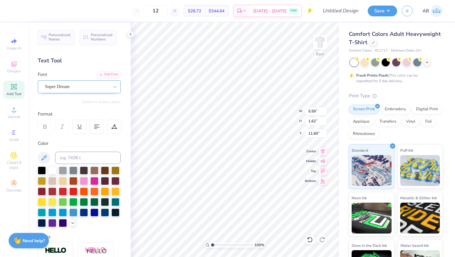
click at [71, 87] on div "Super Dream" at bounding box center [76, 87] width 65 height 10
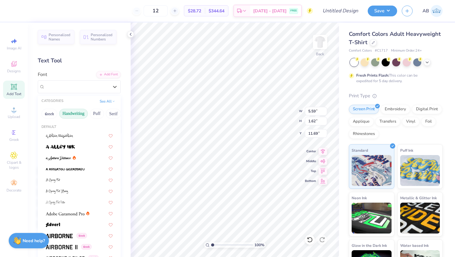
click at [73, 116] on button "Handwriting" at bounding box center [73, 114] width 29 height 10
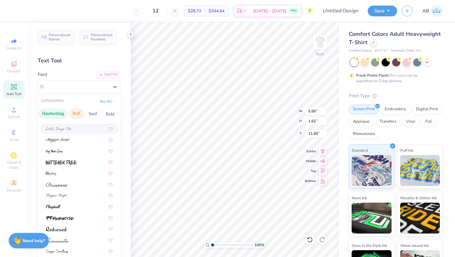
scroll to position [0, 21]
click at [94, 114] on button "Serif" at bounding box center [92, 114] width 15 height 10
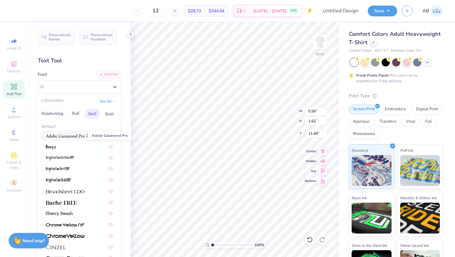
click at [71, 136] on img at bounding box center [65, 136] width 39 height 4
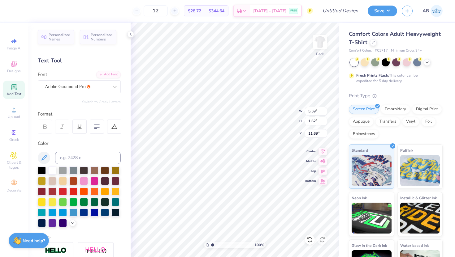
type input "5.85"
type input "1.61"
type input "11.70"
type textarea "T"
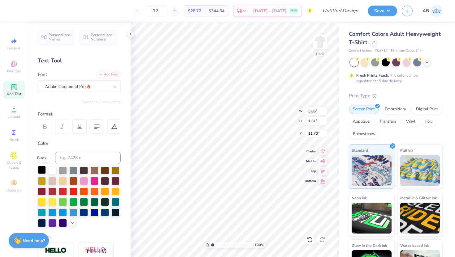
type textarea "BROTHERS"
click at [39, 170] on div at bounding box center [42, 170] width 8 height 8
type input "9.98"
type input "1.40"
type input "10.49"
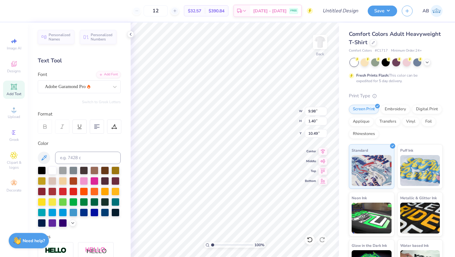
type input "9.16"
type input "1.28"
type input "10.42"
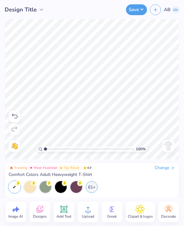
click at [166, 148] on img at bounding box center [169, 146] width 10 height 10
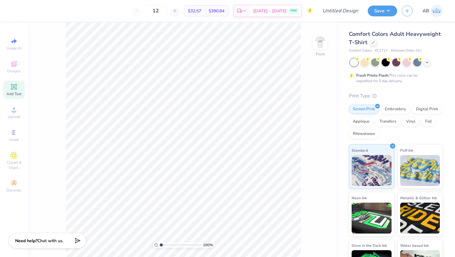
click at [19, 90] on div "Add Text" at bounding box center [14, 90] width 22 height 18
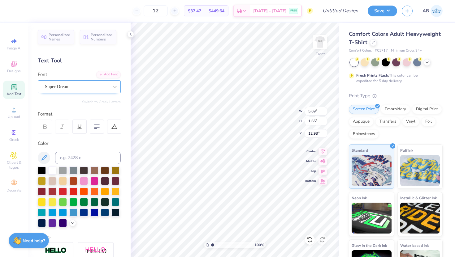
click at [73, 86] on div "Super Dream" at bounding box center [76, 87] width 65 height 10
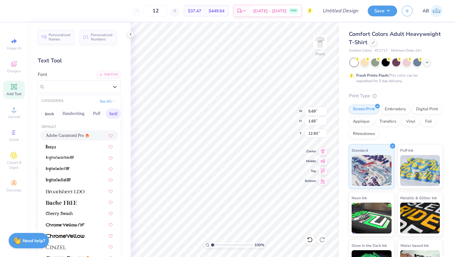
click at [72, 133] on span "Adobe Garamond Pro" at bounding box center [65, 135] width 38 height 6
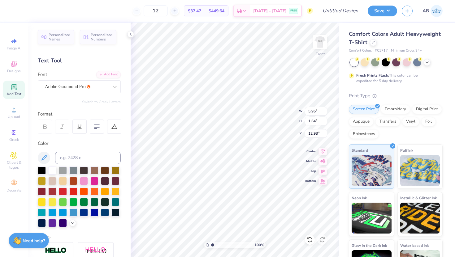
type input "5.95"
type input "1.64"
type textarea "T"
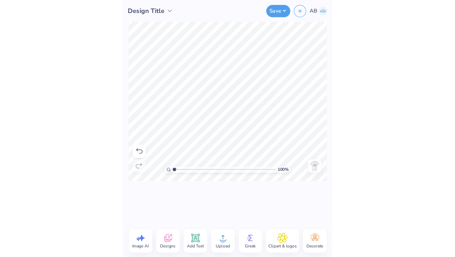
scroll to position [1, 1]
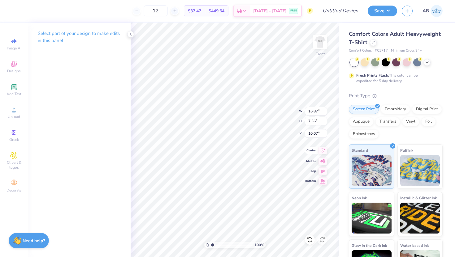
type textarea "DST Charity Bash [DATE] [US_STATE]"
click at [322, 153] on icon at bounding box center [322, 150] width 9 height 7
type input "14.53"
type input "6.34"
type input "10.58"
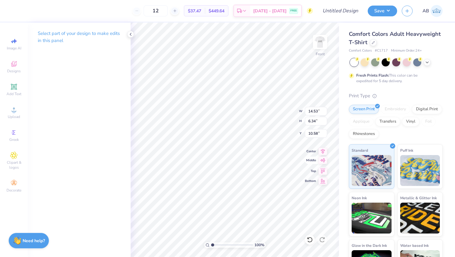
click at [324, 161] on icon at bounding box center [322, 161] width 5 height 4
click at [322, 159] on icon at bounding box center [322, 160] width 9 height 7
click at [322, 151] on icon at bounding box center [323, 150] width 4 height 5
type textarea "DST Charity Bash [DATE] [US_STATE]"
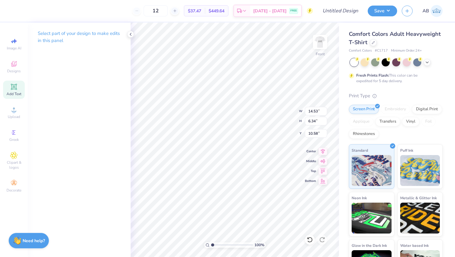
click at [17, 90] on icon at bounding box center [13, 86] width 7 height 7
type input "5.69"
type input "1.65"
type input "12.93"
type input "13.71"
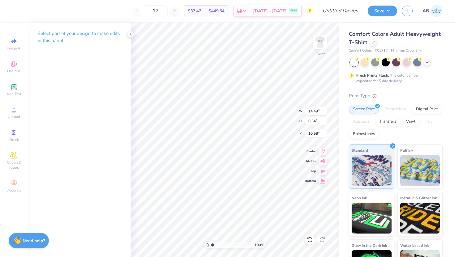
type input "6.00"
type input "2.36"
type input "10.45"
type input "4.57"
type input "3.83"
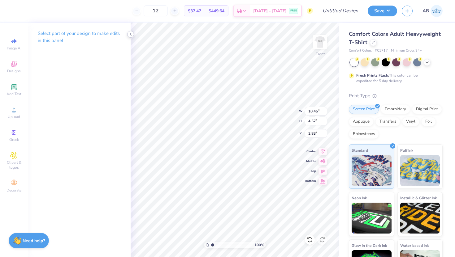
click at [131, 34] on icon at bounding box center [130, 34] width 5 height 5
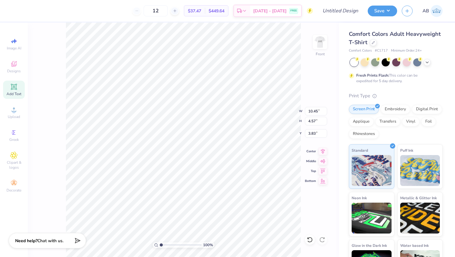
click at [16, 90] on icon at bounding box center [14, 87] width 6 height 6
type input "5.69"
type input "1.65"
type input "12.93"
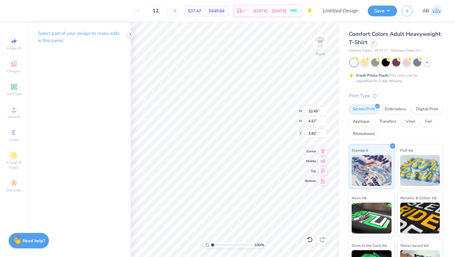
click at [90, 33] on p "Select part of your design to make edits in this panel" at bounding box center [79, 37] width 83 height 14
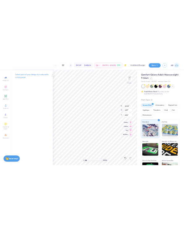
scroll to position [0, 1]
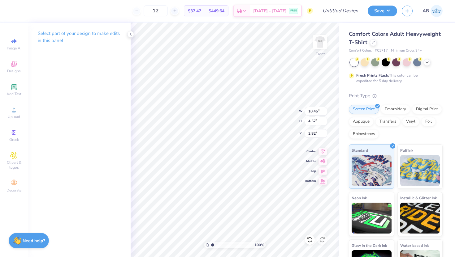
click at [77, 31] on p "Select part of your design to make edits in this panel" at bounding box center [79, 37] width 83 height 14
click at [95, 34] on p "Select part of your design to make edits in this panel" at bounding box center [79, 37] width 83 height 14
click at [133, 35] on icon at bounding box center [130, 34] width 5 height 5
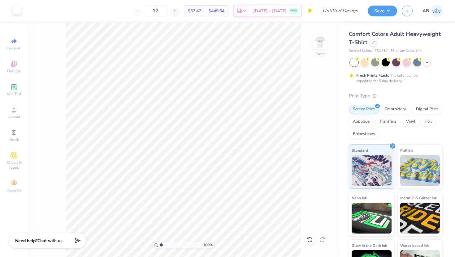
click at [16, 14] on div at bounding box center [16, 10] width 9 height 9
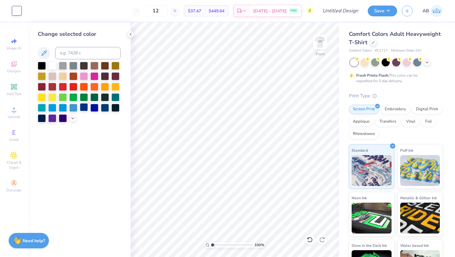
click at [84, 107] on div at bounding box center [84, 107] width 8 height 8
click at [75, 106] on div at bounding box center [73, 107] width 8 height 8
click at [93, 108] on div at bounding box center [94, 107] width 8 height 8
click at [81, 107] on div at bounding box center [84, 107] width 8 height 8
click at [130, 34] on polyline at bounding box center [130, 34] width 1 height 2
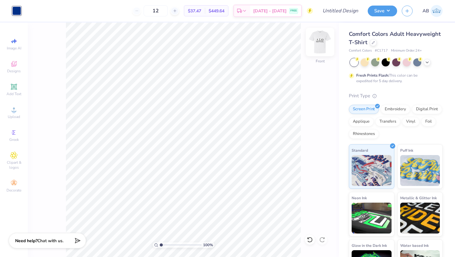
click at [324, 43] on img at bounding box center [319, 42] width 25 height 25
click at [324, 37] on img at bounding box center [320, 42] width 12 height 12
